Goal: Task Accomplishment & Management: Use online tool/utility

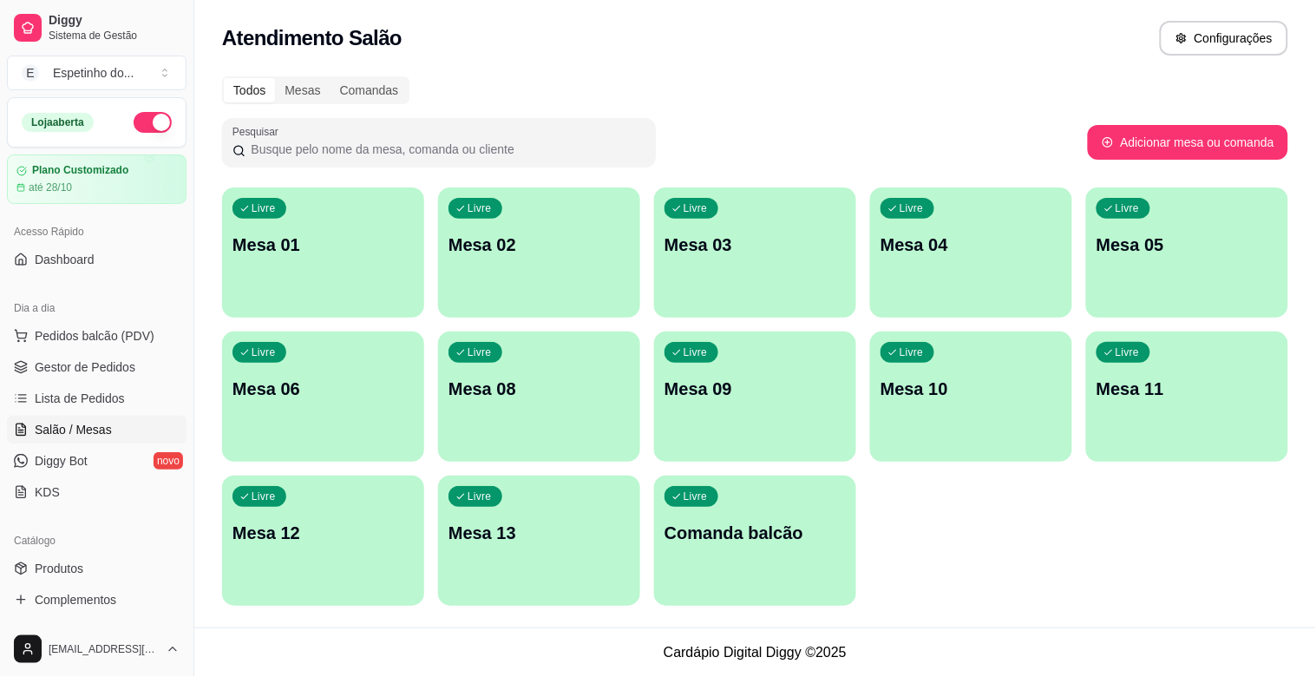
scroll to position [89, 0]
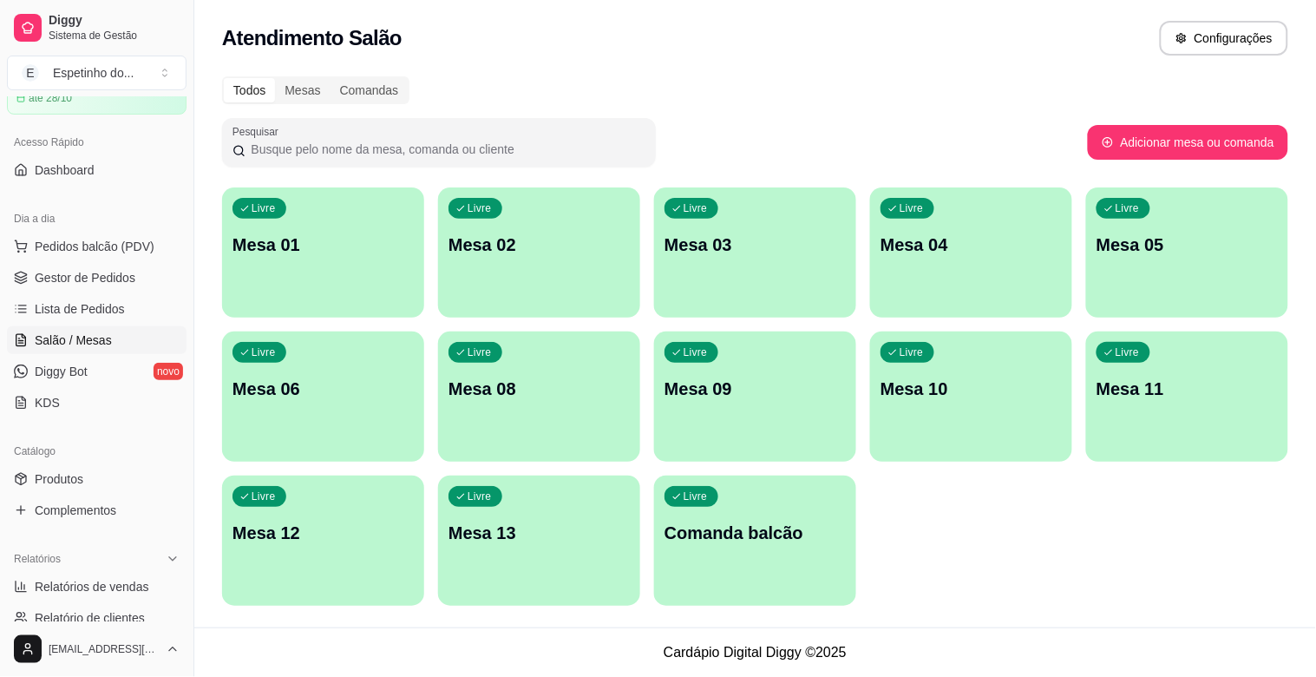
click at [244, 263] on div "Livre Mesa 01" at bounding box center [323, 241] width 202 height 109
click at [567, 205] on div "Livre Mesa 02" at bounding box center [539, 241] width 202 height 109
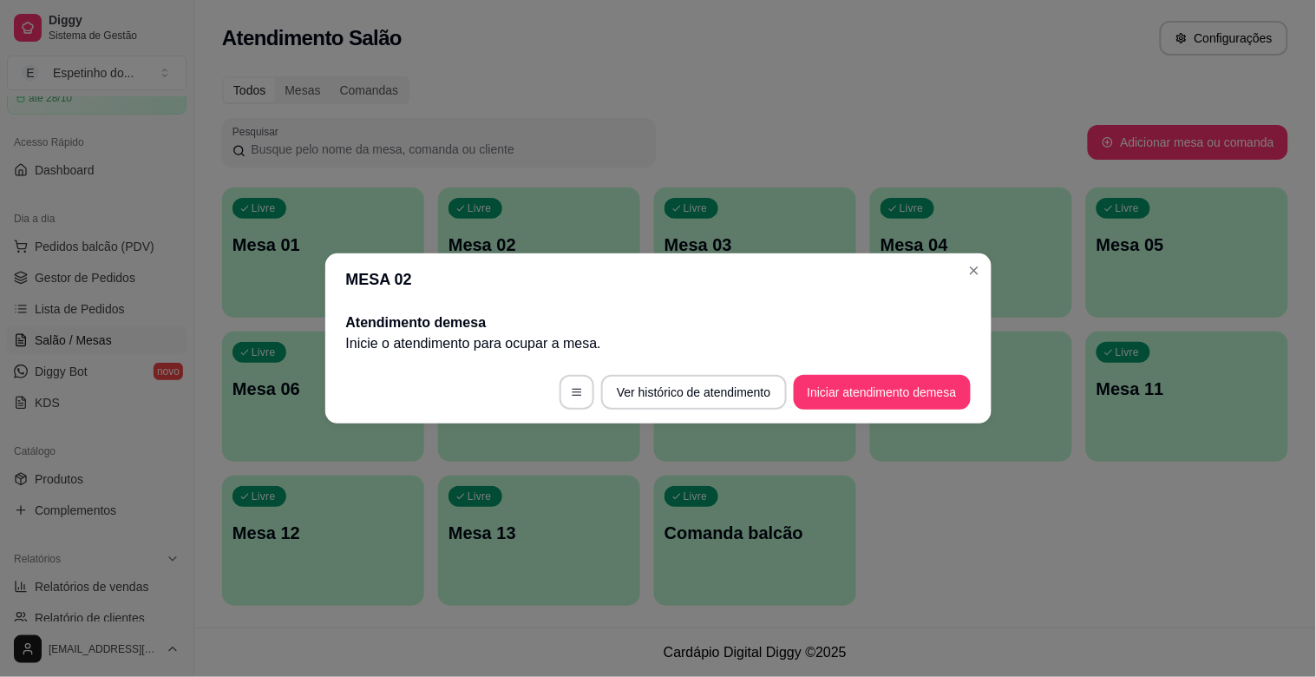
click at [783, 295] on header "MESA 02" at bounding box center [658, 279] width 666 height 52
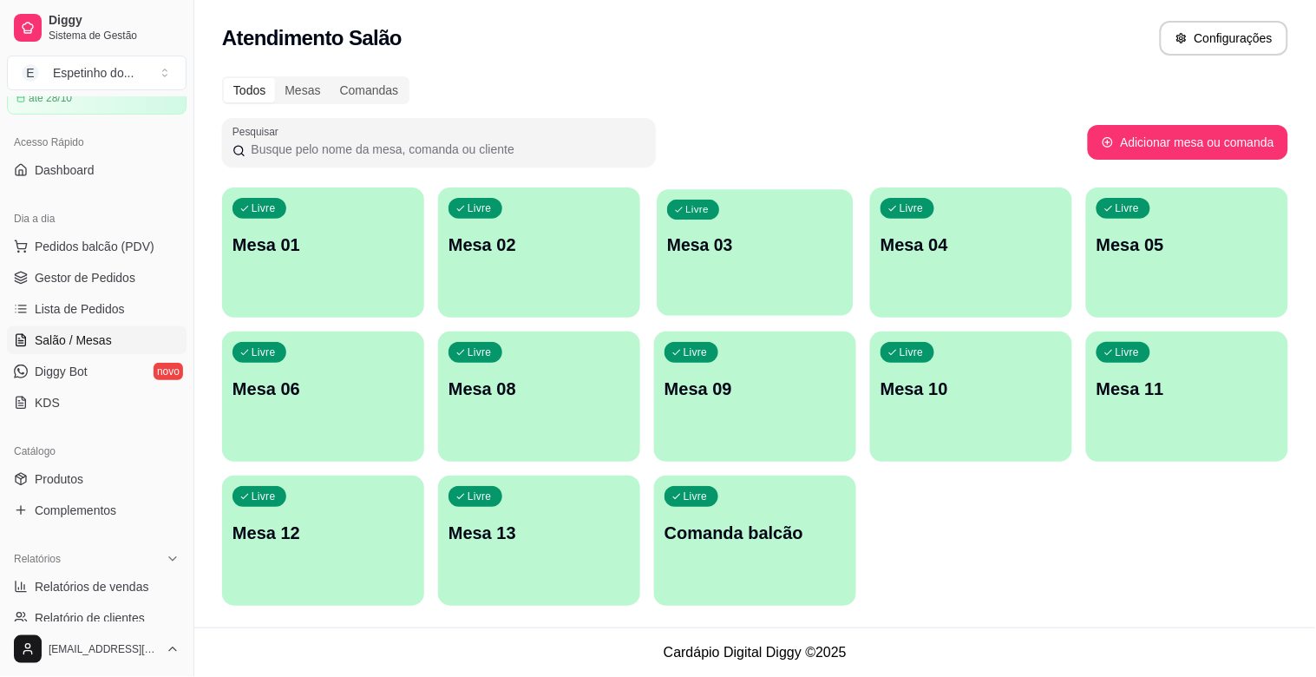
click at [789, 213] on div "Livre Mesa 03" at bounding box center [755, 242] width 196 height 106
click at [917, 254] on p "Mesa 04" at bounding box center [971, 244] width 181 height 24
click at [1128, 264] on div "Livre Mesa 05" at bounding box center [1187, 241] width 202 height 109
click at [308, 375] on div "Livre Mesa 06" at bounding box center [323, 386] width 196 height 106
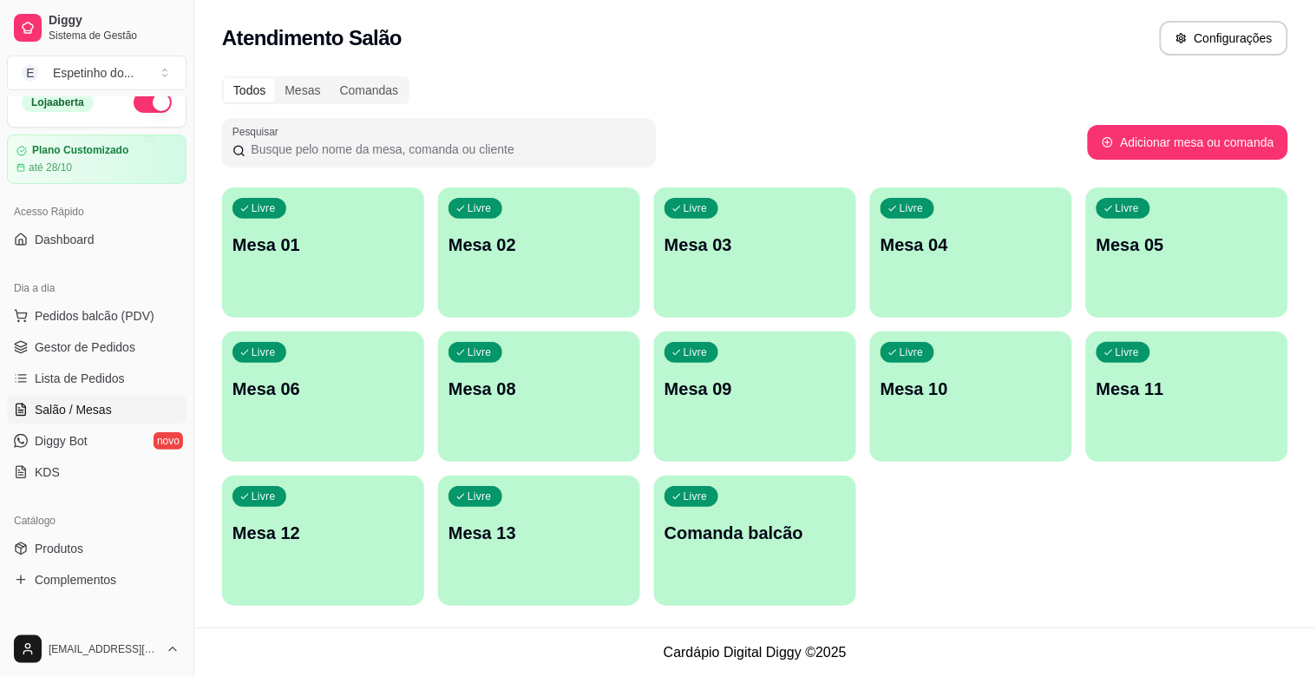
scroll to position [0, 0]
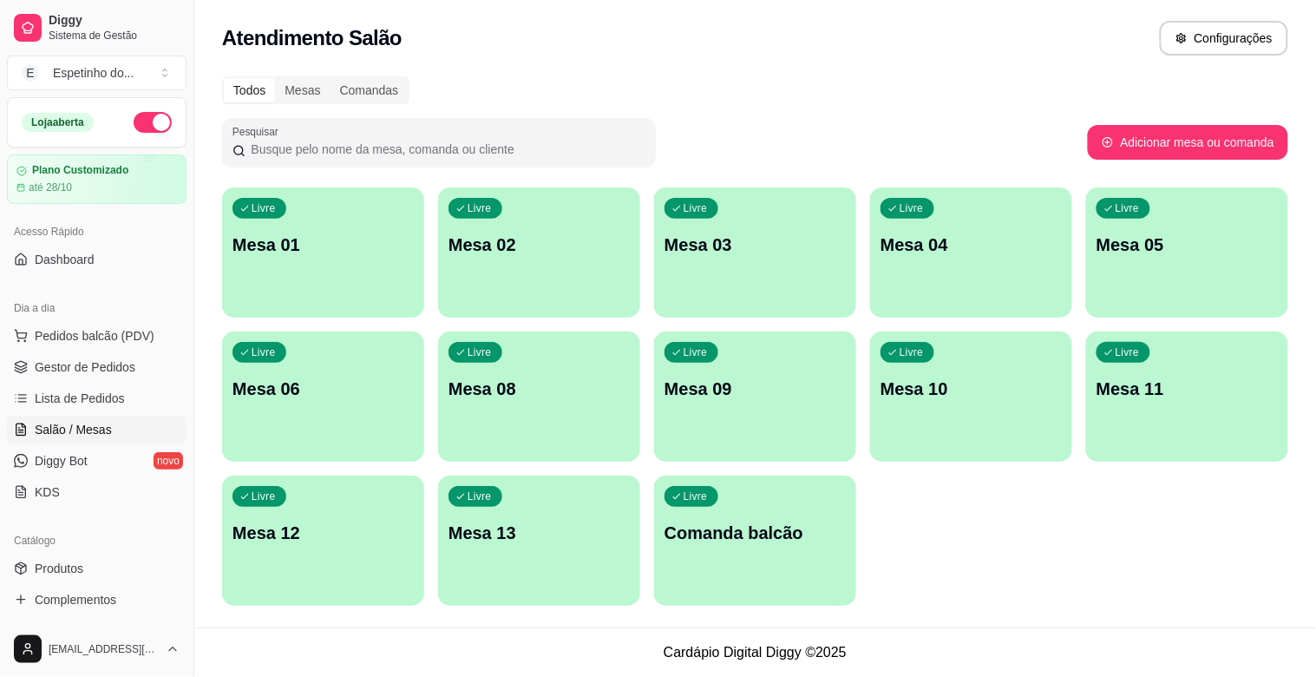
click at [149, 107] on div "Loja aberta" at bounding box center [97, 122] width 178 height 49
click at [136, 116] on button "button" at bounding box center [153, 122] width 38 height 21
click at [151, 116] on div at bounding box center [161, 122] width 21 height 21
